Goal: Task Accomplishment & Management: Manage account settings

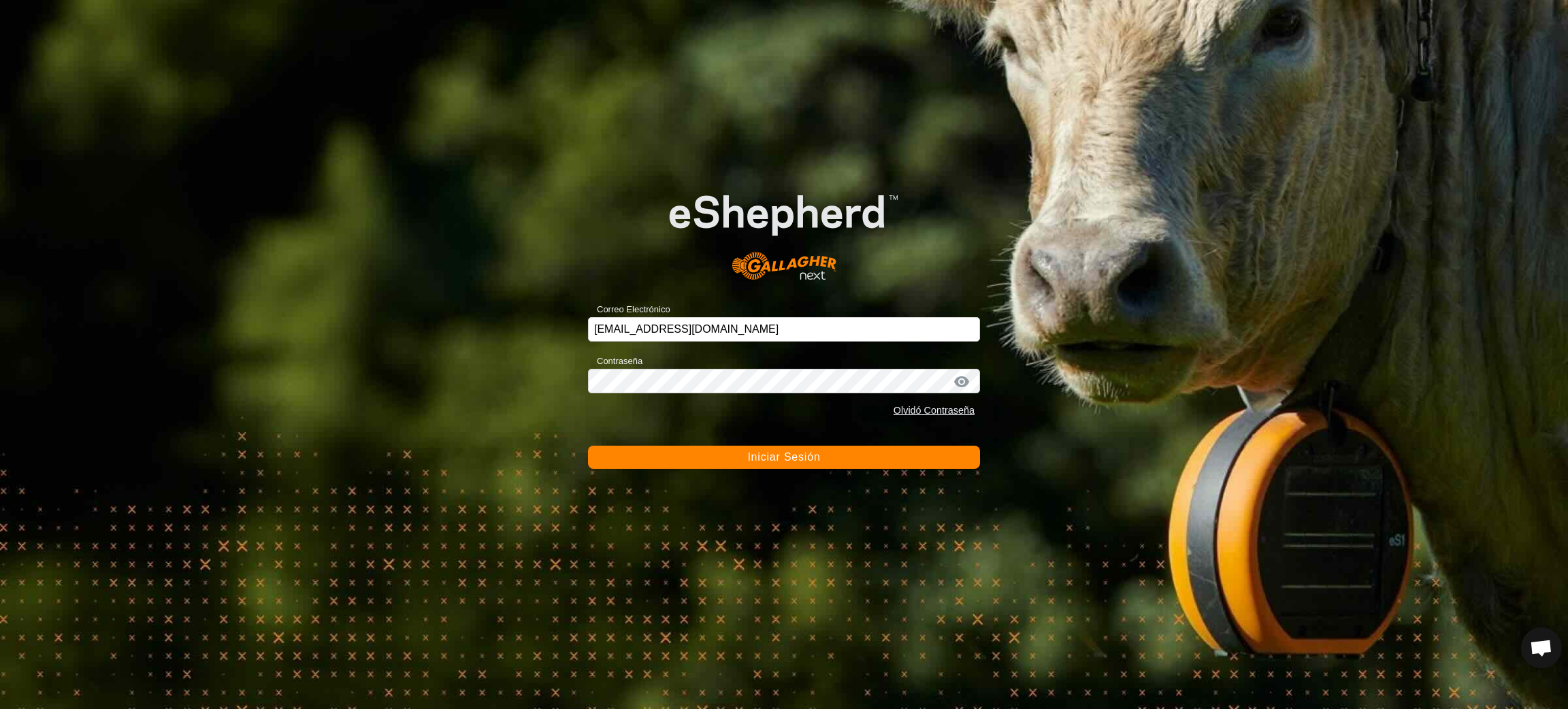
scroll to position [1109, 0]
click at [824, 463] on button "Iniciar Sesión" at bounding box center [784, 457] width 392 height 23
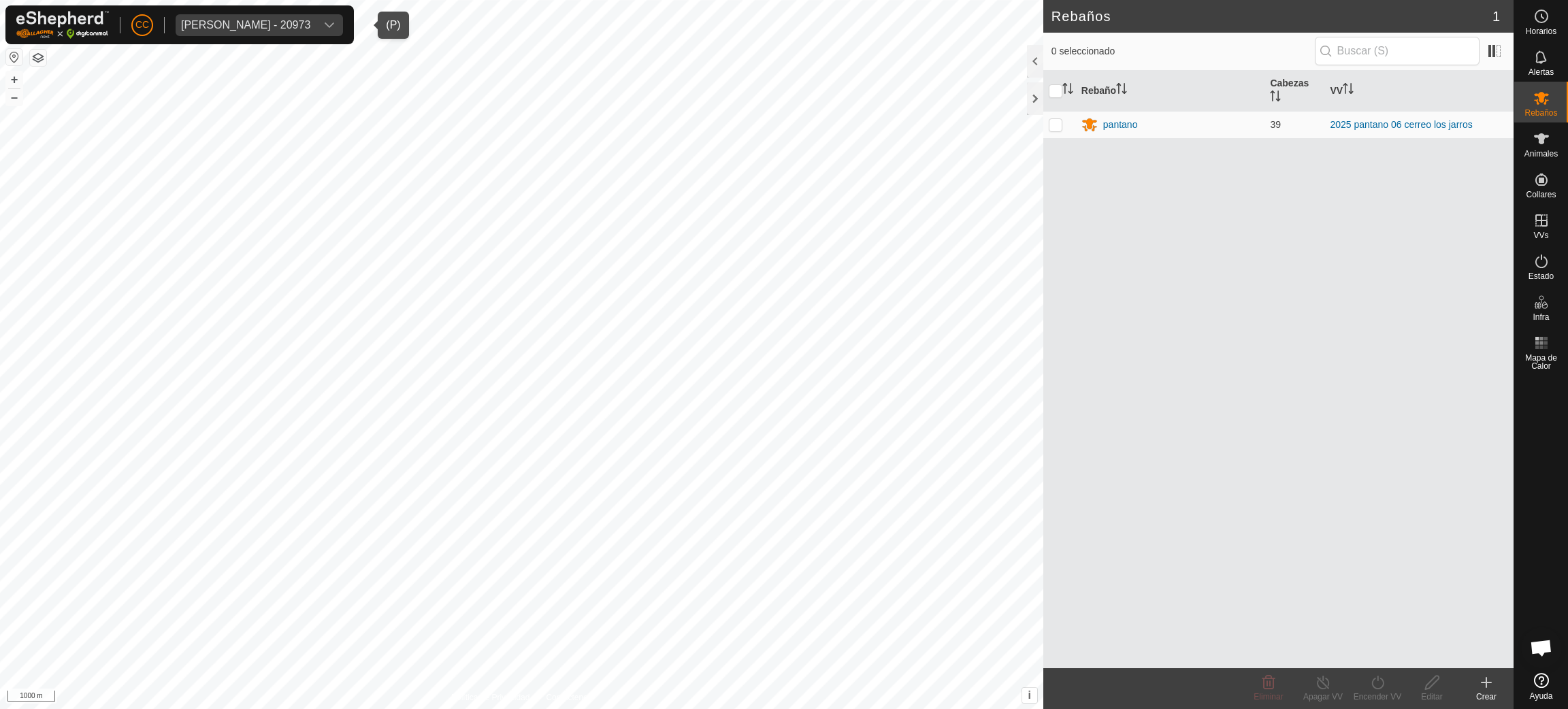
click at [263, 26] on div "[PERSON_NAME] - 20973" at bounding box center [246, 25] width 129 height 11
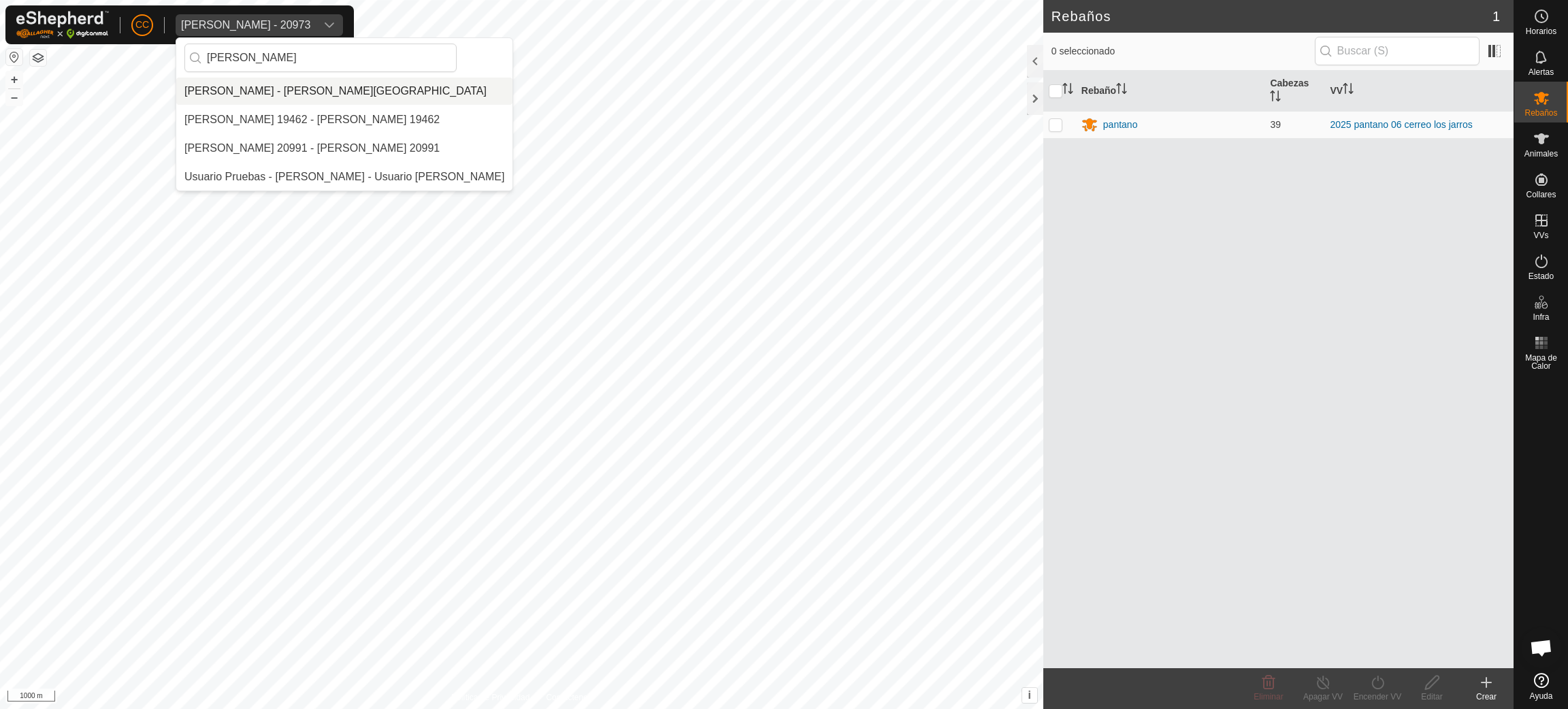
type input "[PERSON_NAME]"
click at [307, 90] on li "[PERSON_NAME] - [PERSON_NAME][GEOGRAPHIC_DATA]" at bounding box center [345, 91] width 336 height 27
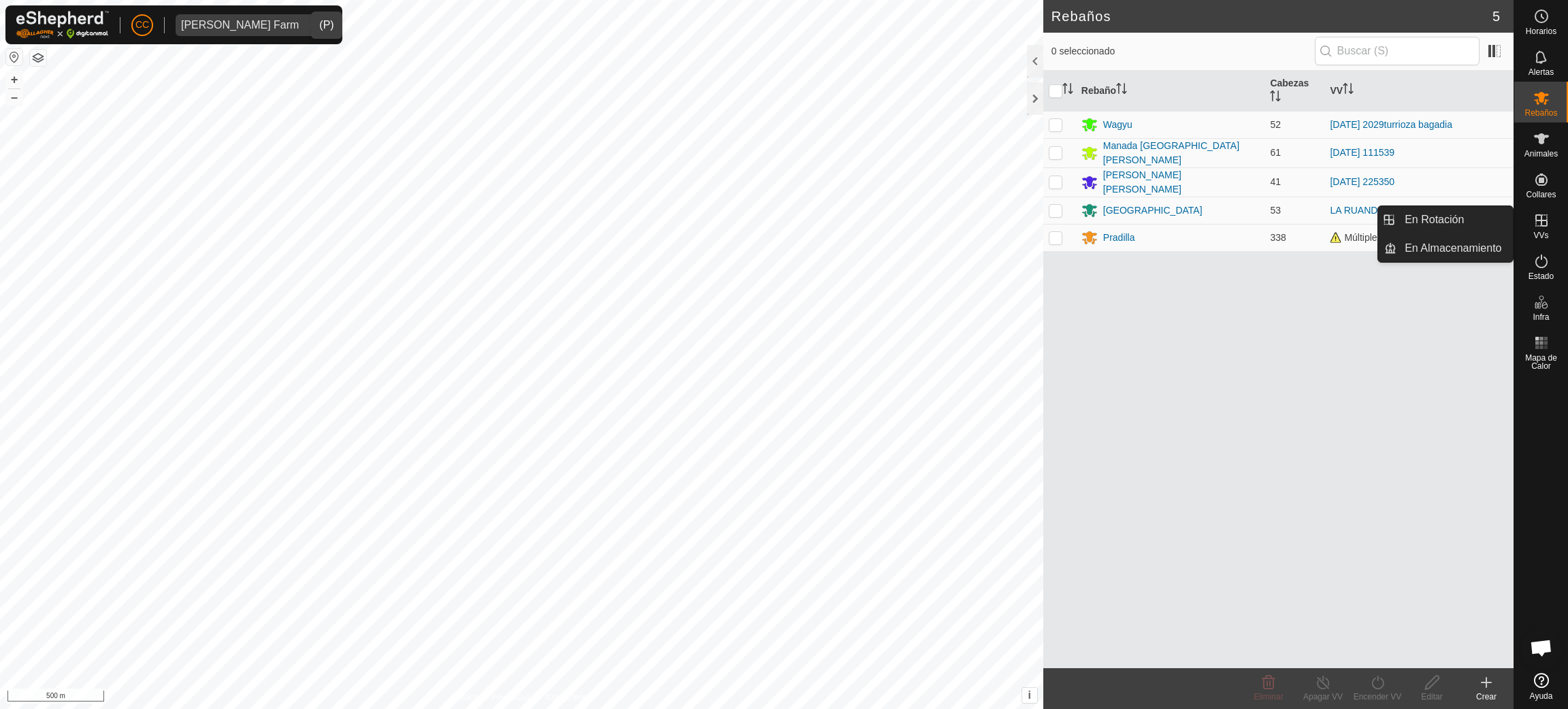
click at [1545, 226] on icon at bounding box center [1541, 220] width 12 height 12
click at [1465, 223] on link "En Rotación" at bounding box center [1455, 220] width 117 height 27
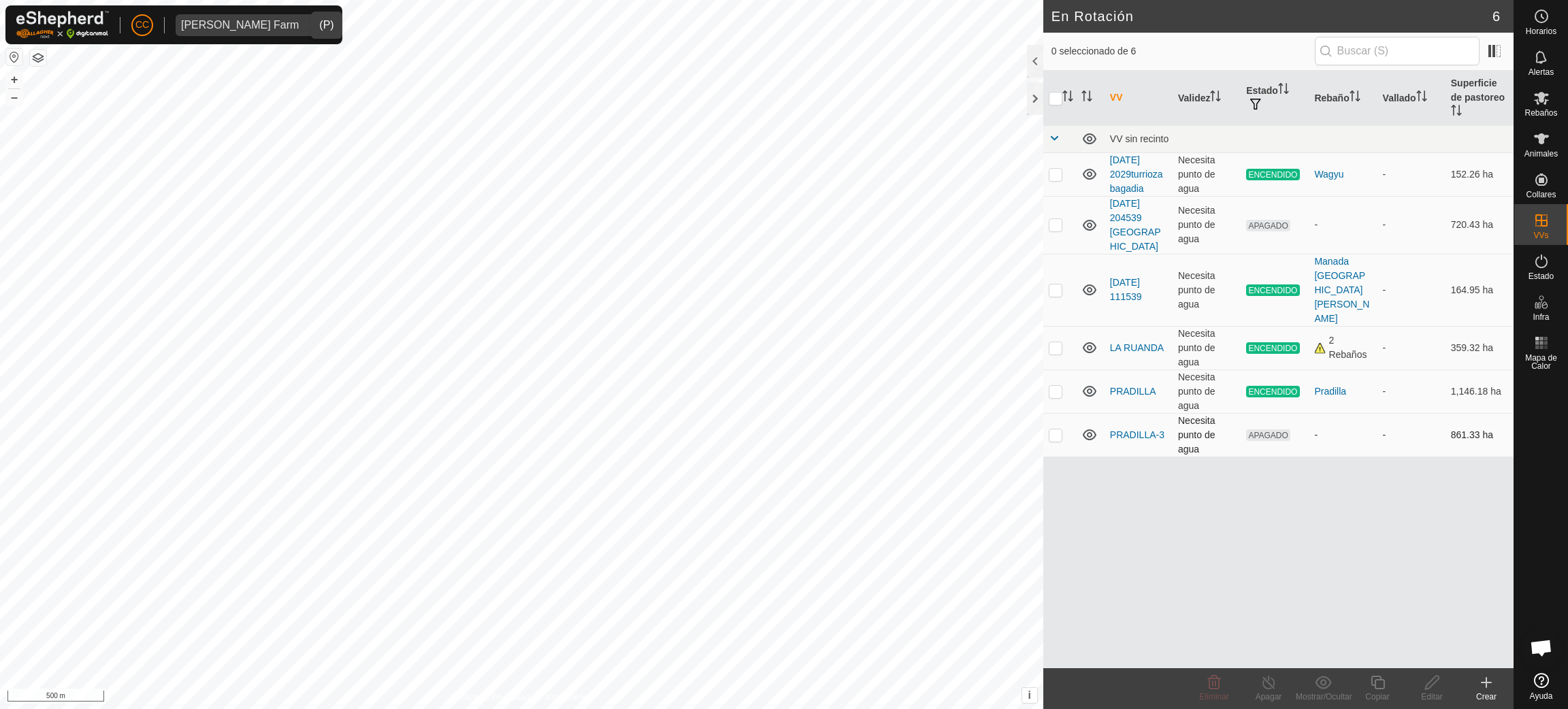
click at [1059, 413] on td at bounding box center [1059, 434] width 33 height 44
click at [1216, 701] on span "Eliminar" at bounding box center [1213, 697] width 29 height 9
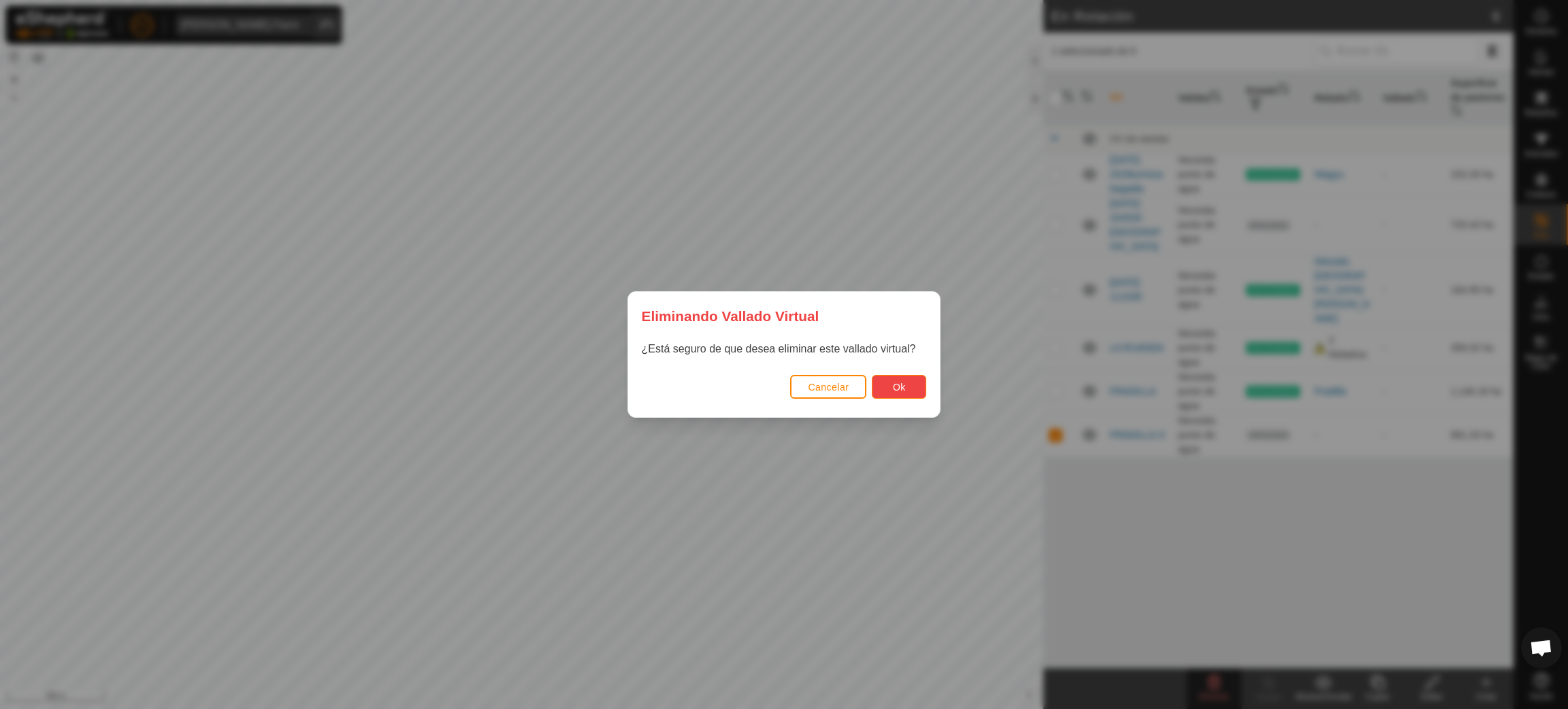
click at [901, 390] on span "Ok" at bounding box center [899, 388] width 13 height 11
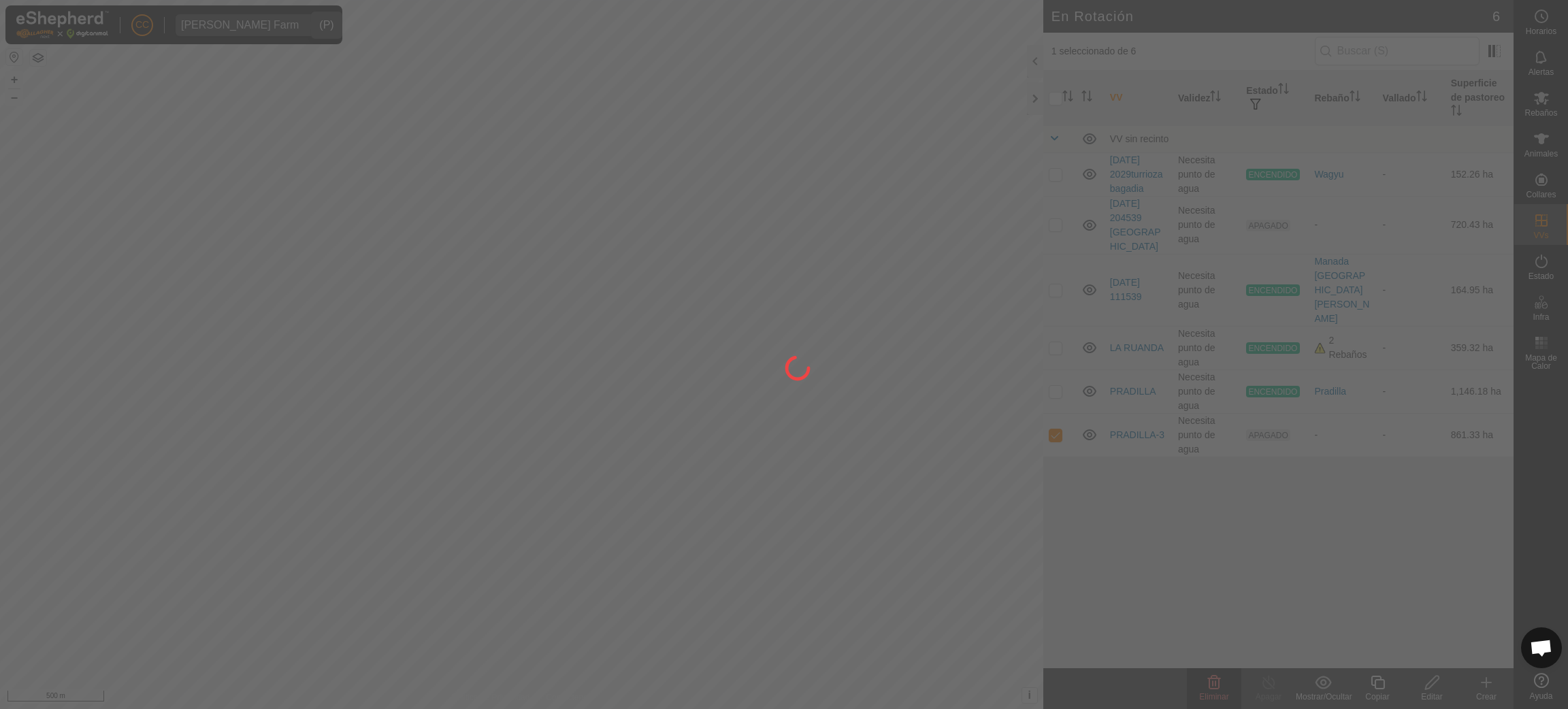
checkbox input "false"
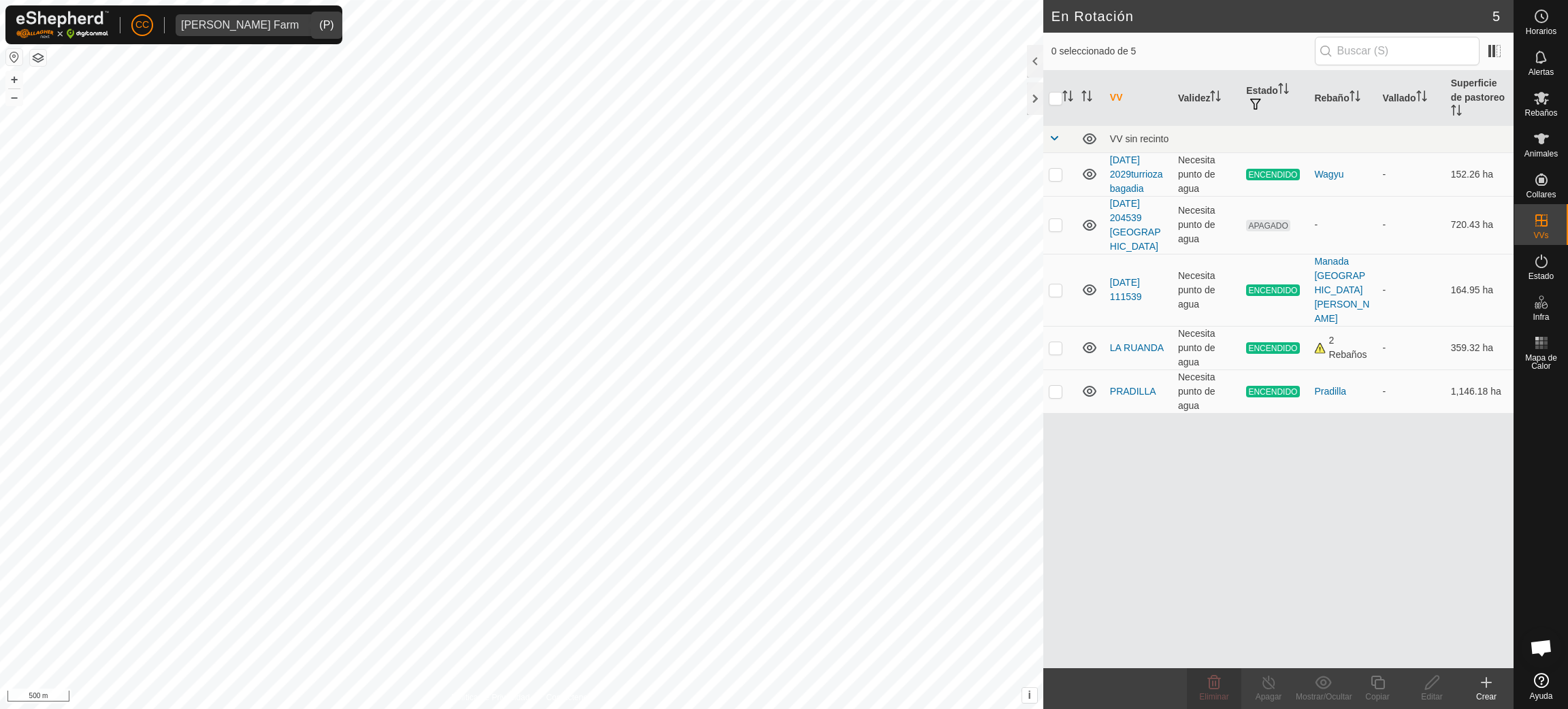
click at [266, 16] on span "[PERSON_NAME] Farm" at bounding box center [240, 24] width 129 height 21
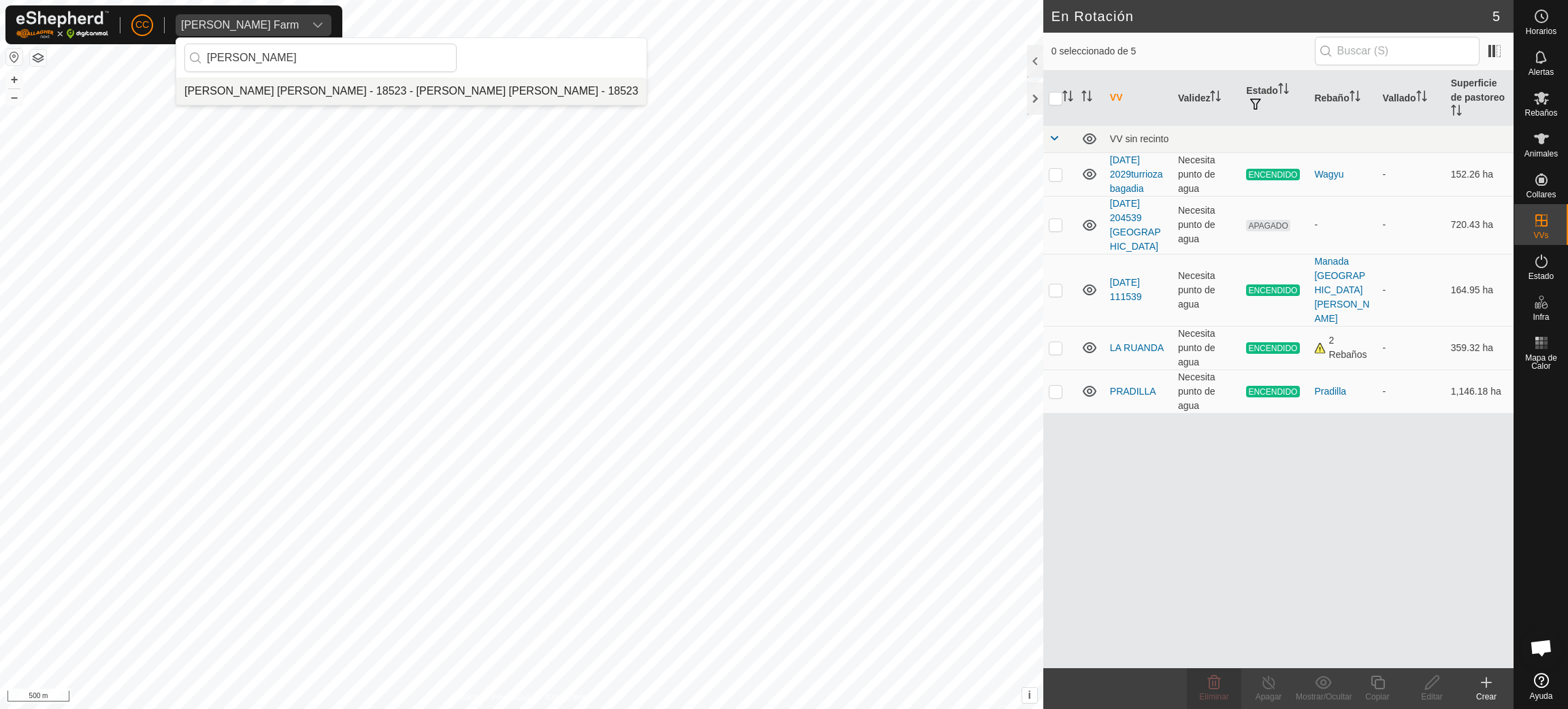
type input "[PERSON_NAME]"
click at [291, 84] on li "[PERSON_NAME] [PERSON_NAME] - 18523 - [PERSON_NAME] [PERSON_NAME] - 18523" at bounding box center [412, 91] width 471 height 27
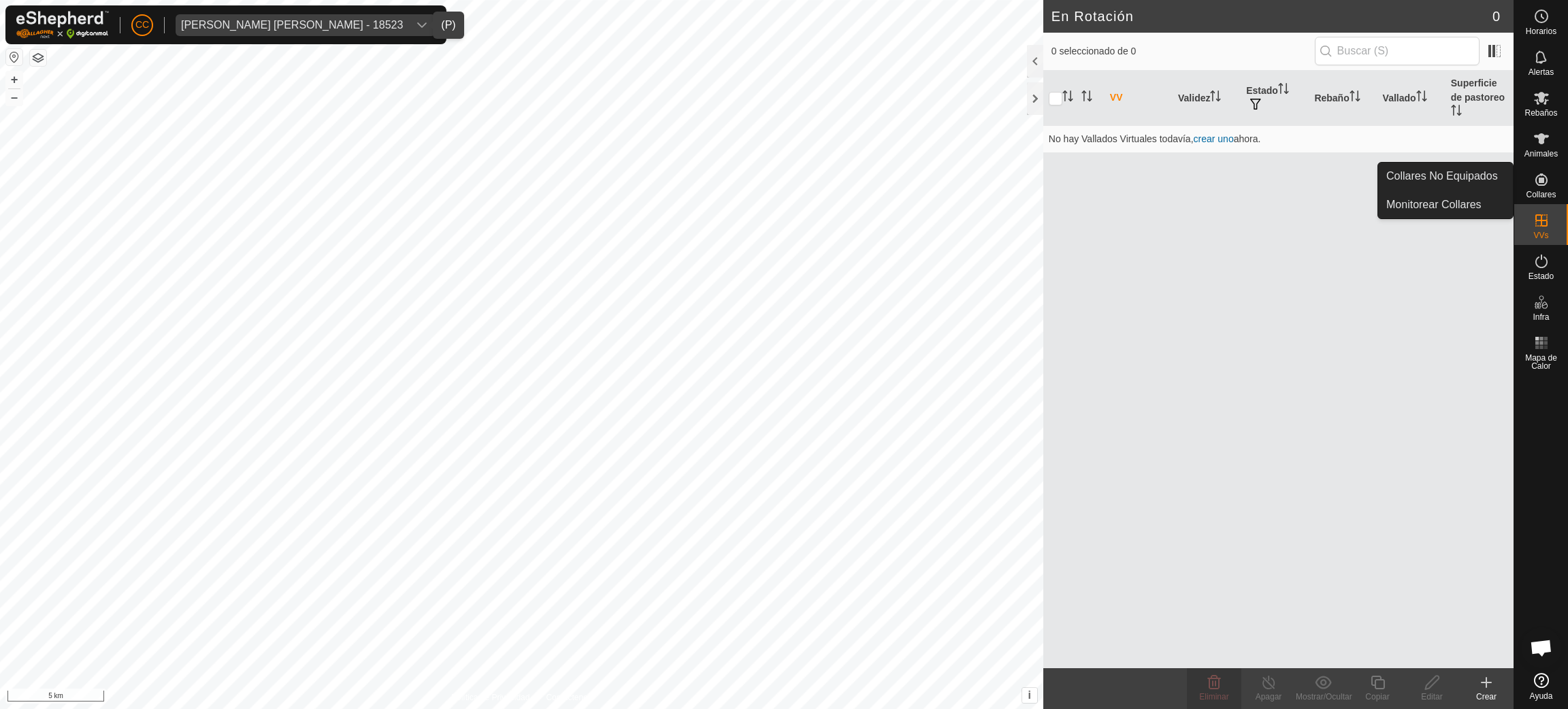
drag, startPoint x: 1519, startPoint y: 200, endPoint x: 1525, endPoint y: 195, distance: 7.8
click at [1525, 195] on div "Collares" at bounding box center [1542, 184] width 54 height 41
click at [1536, 155] on span "Animales" at bounding box center [1542, 153] width 34 height 8
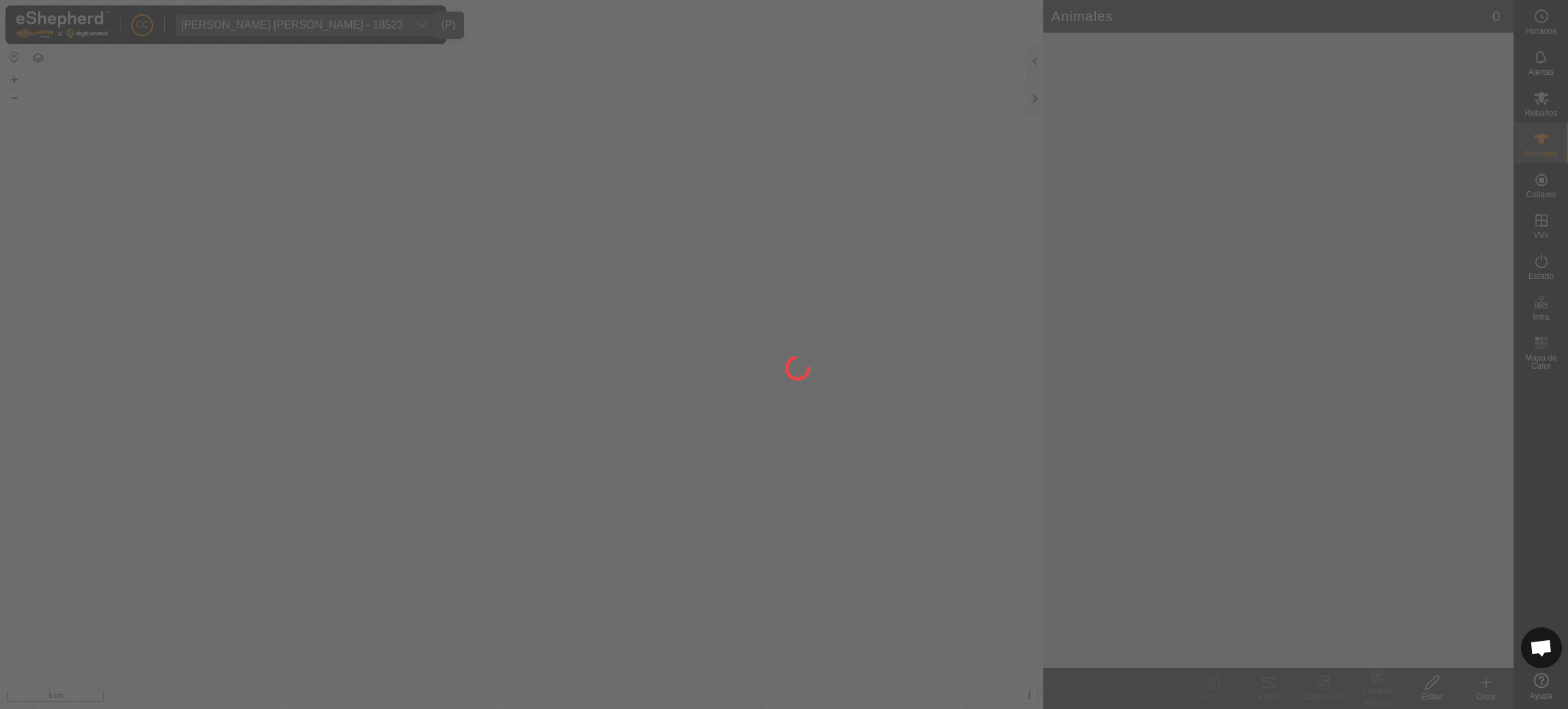
click at [1545, 187] on div at bounding box center [784, 354] width 1568 height 709
click at [1537, 188] on div at bounding box center [784, 354] width 1568 height 709
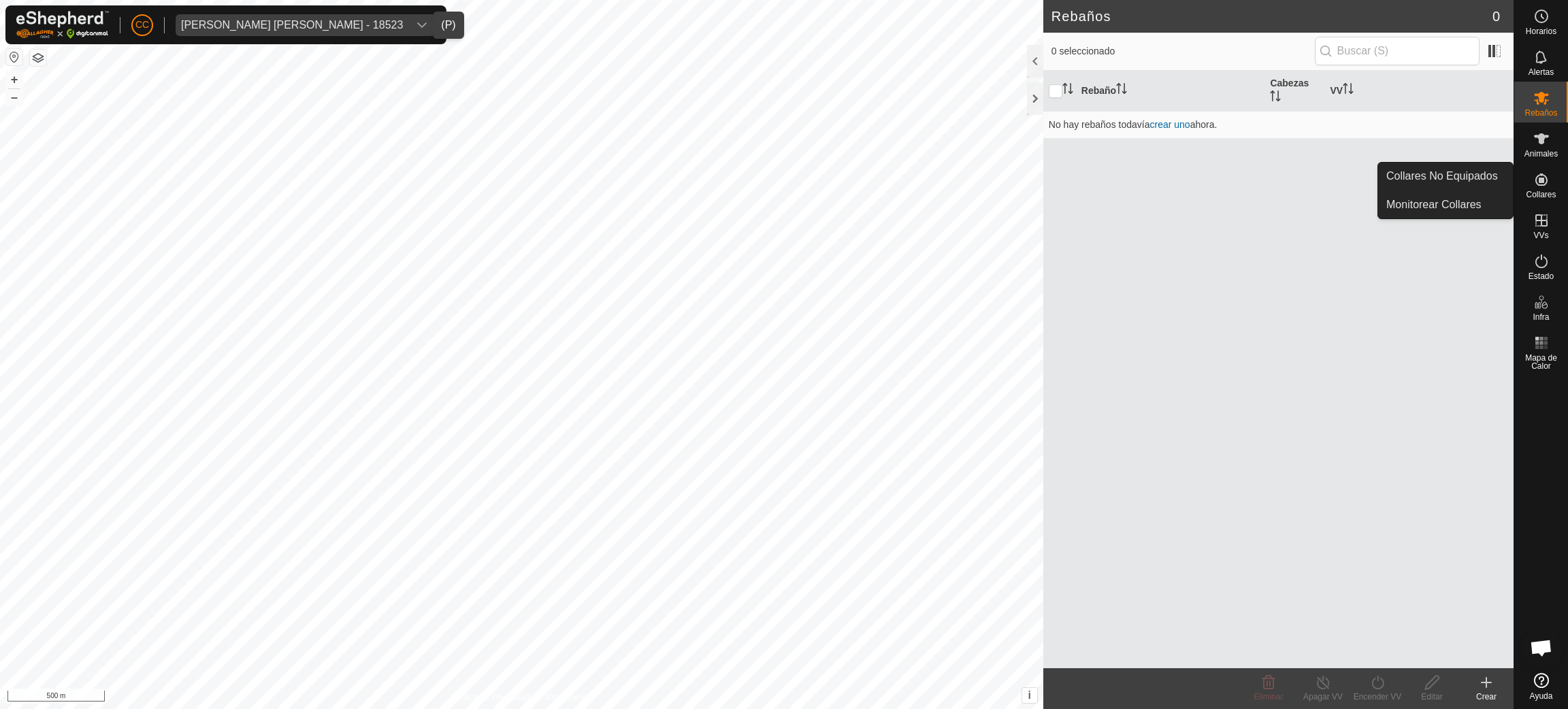
click at [1539, 186] on icon at bounding box center [1541, 179] width 16 height 16
click at [1508, 185] on link "Collares No Equipados" at bounding box center [1446, 176] width 134 height 27
